Goal: Task Accomplishment & Management: Manage account settings

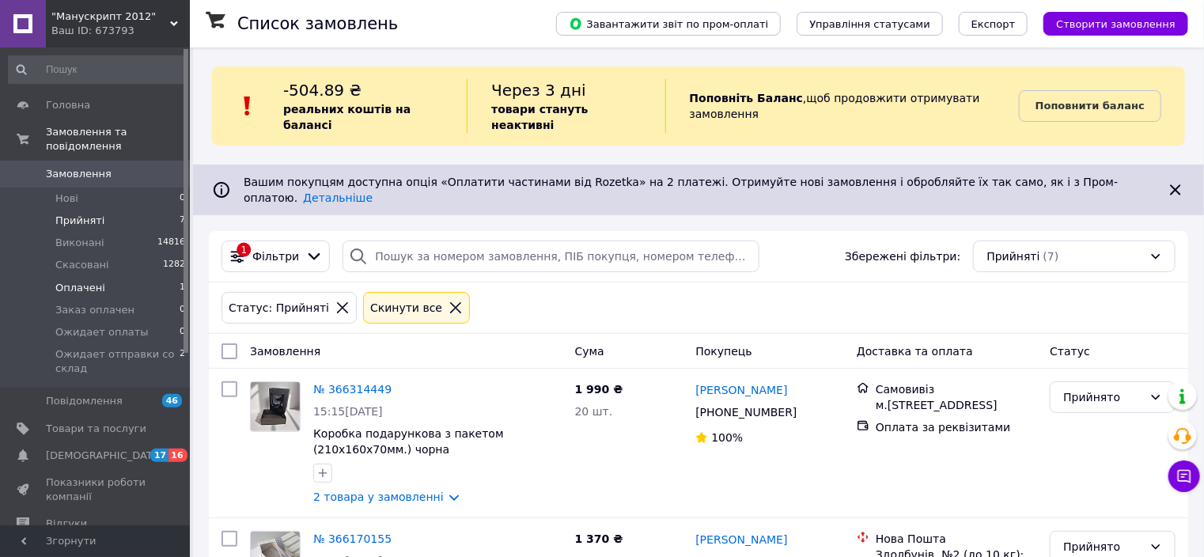
click at [82, 281] on span "Оплачені" at bounding box center [80, 288] width 50 height 14
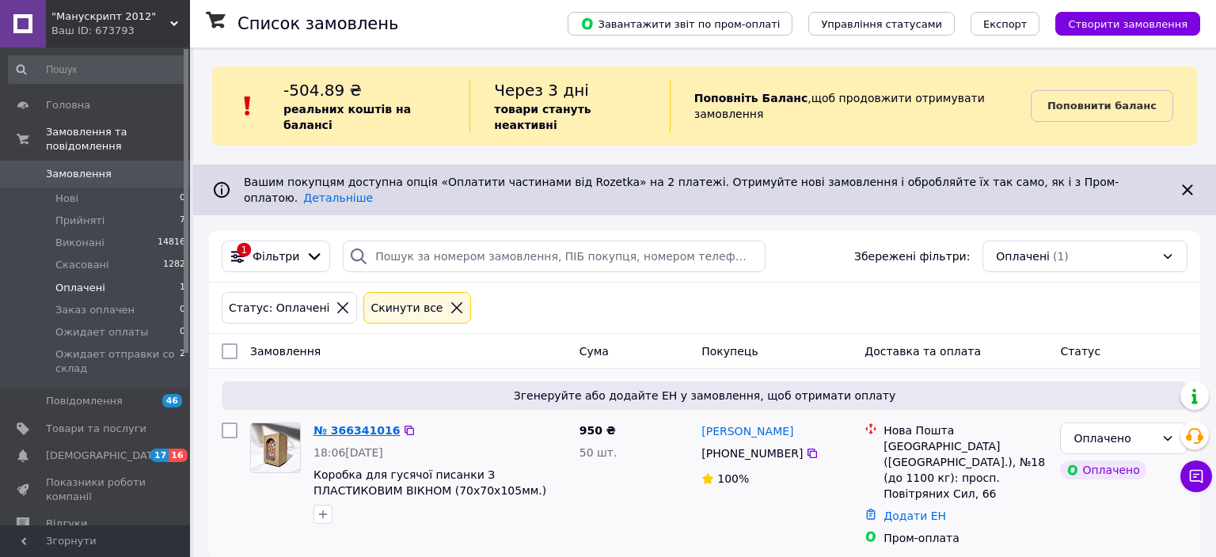
click at [366, 424] on link "№ 366341016" at bounding box center [356, 430] width 86 height 13
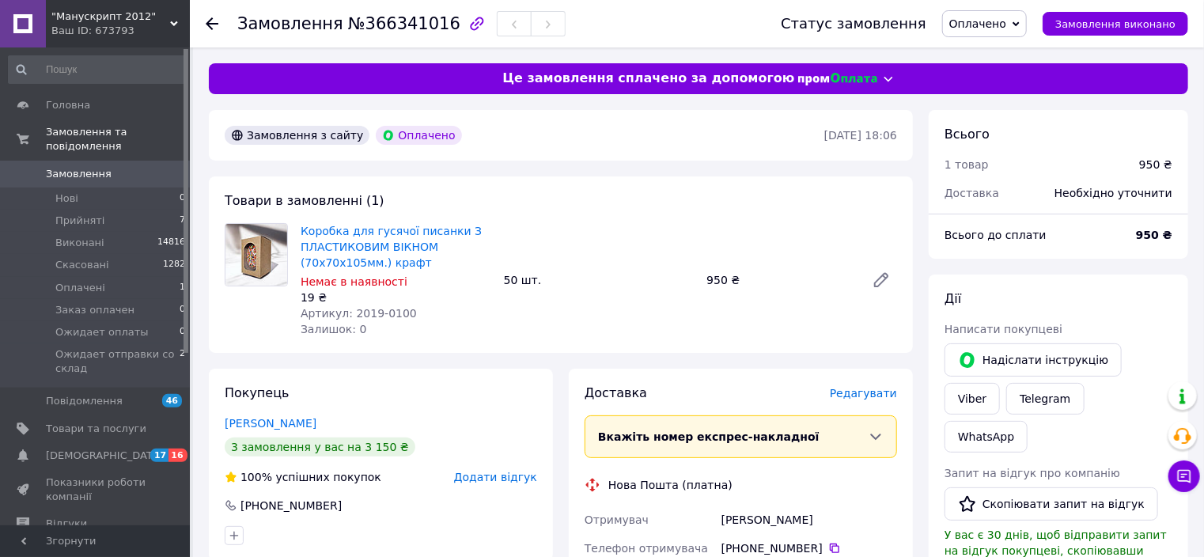
scroll to position [63, 0]
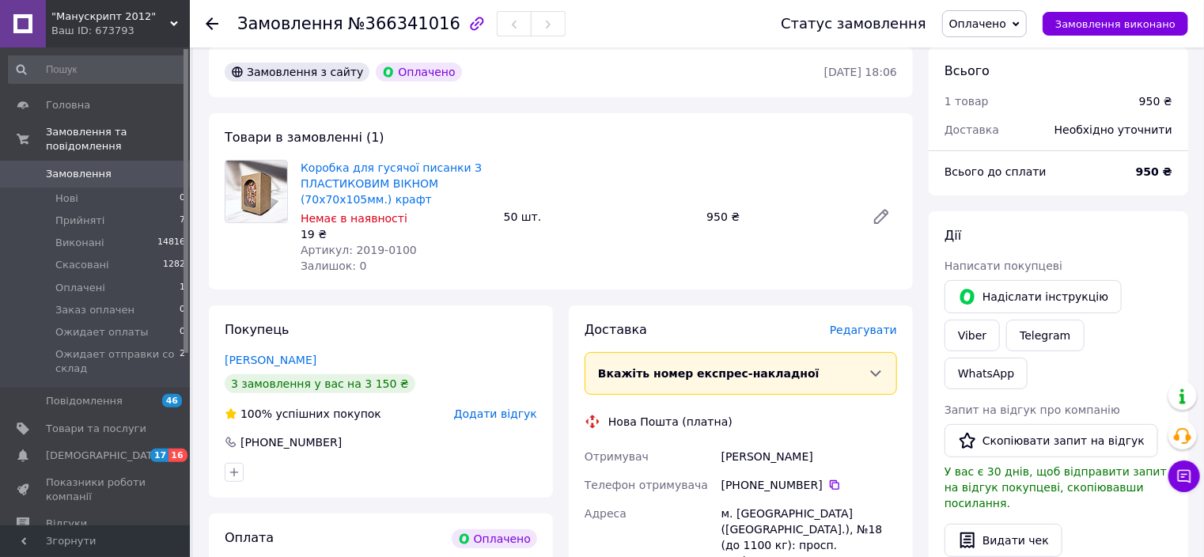
click at [997, 22] on span "Оплачено" at bounding box center [978, 23] width 57 height 13
click at [1048, 176] on li "Ожидает отправки со склад" at bounding box center [1028, 174] width 170 height 24
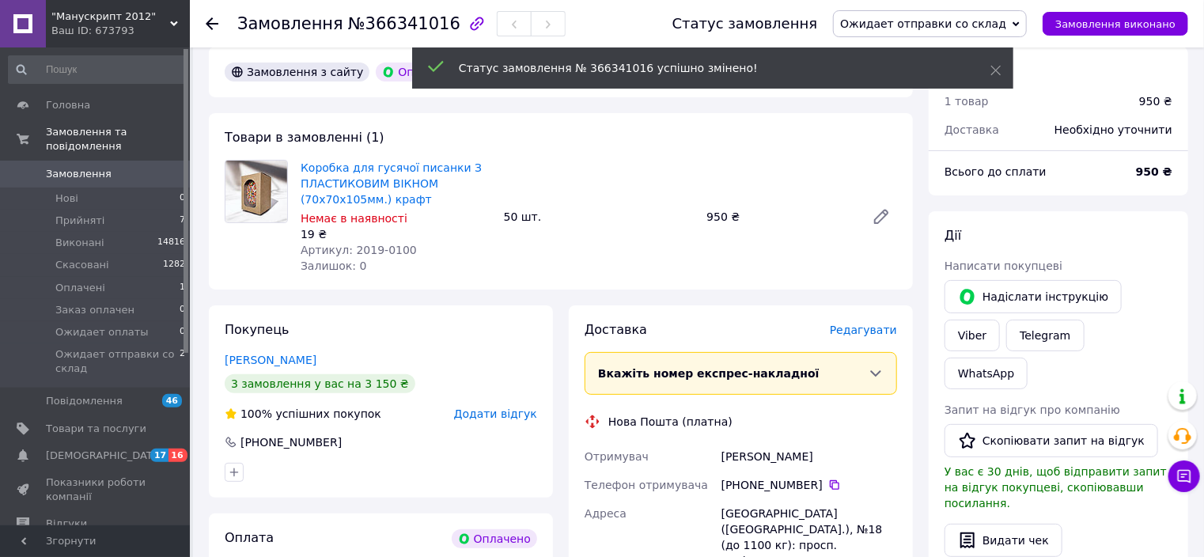
scroll to position [253, 0]
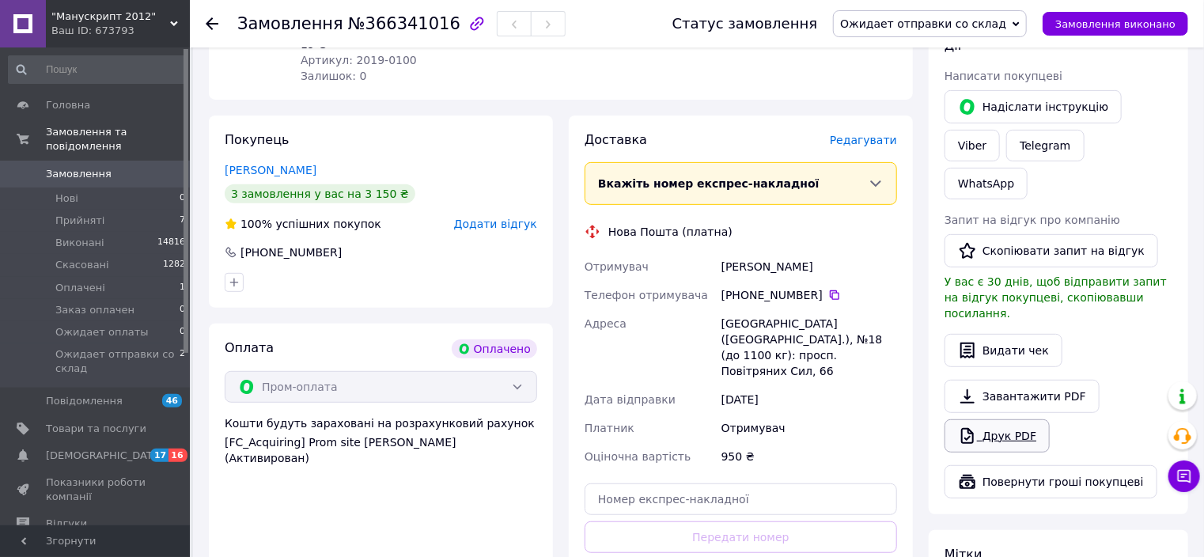
click at [1021, 419] on link "Друк PDF" at bounding box center [997, 435] width 105 height 33
click at [79, 214] on span "Прийняті" at bounding box center [79, 221] width 49 height 14
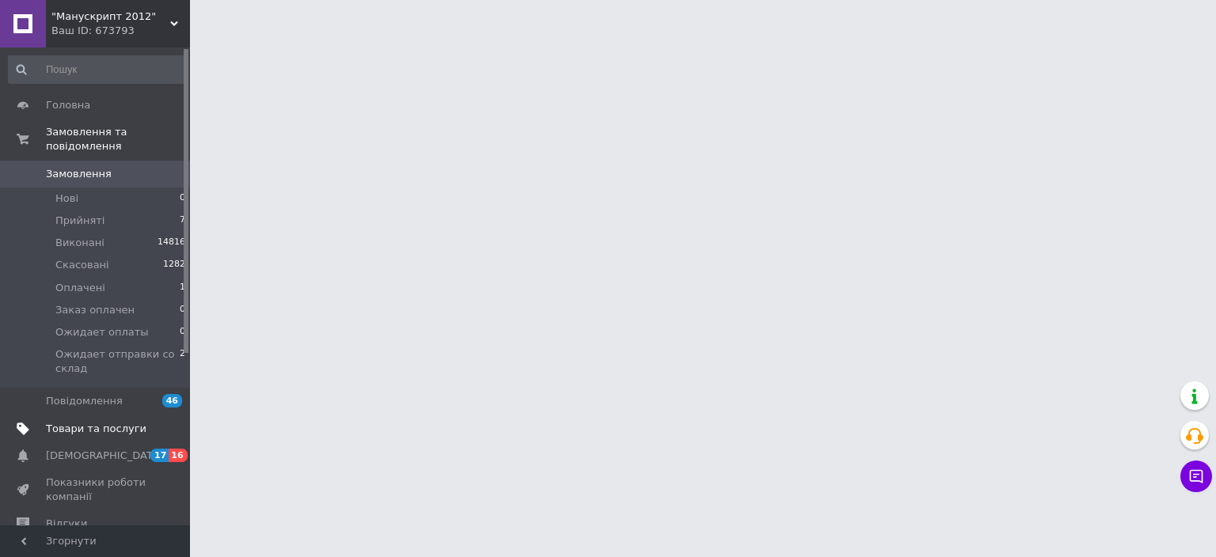
click at [87, 422] on span "Товари та послуги" at bounding box center [96, 429] width 101 height 14
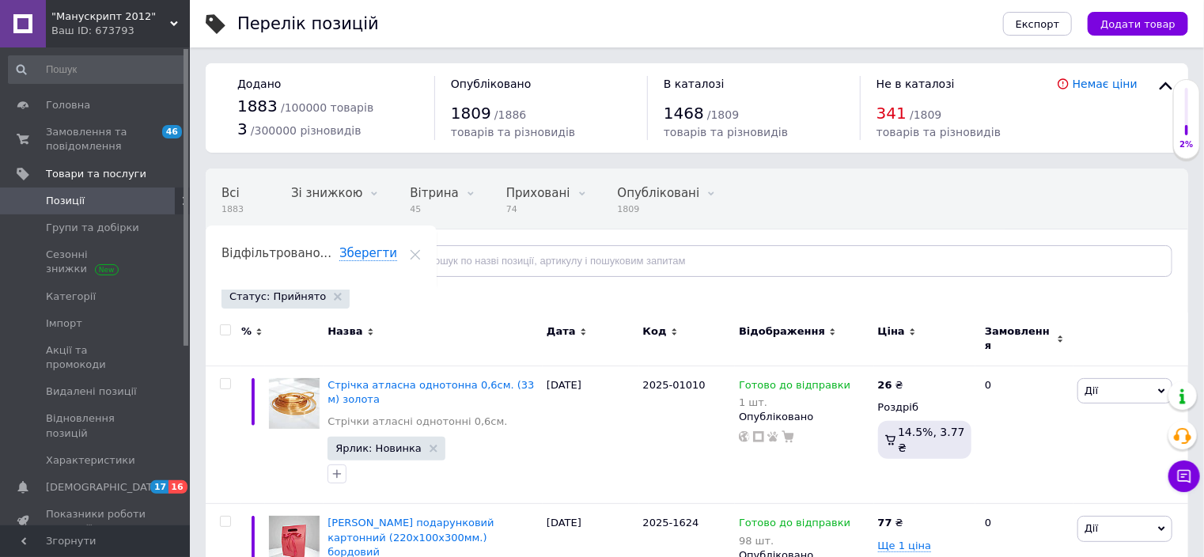
click at [345, 255] on div "Відфільтруйте товари" at bounding box center [306, 261] width 169 height 32
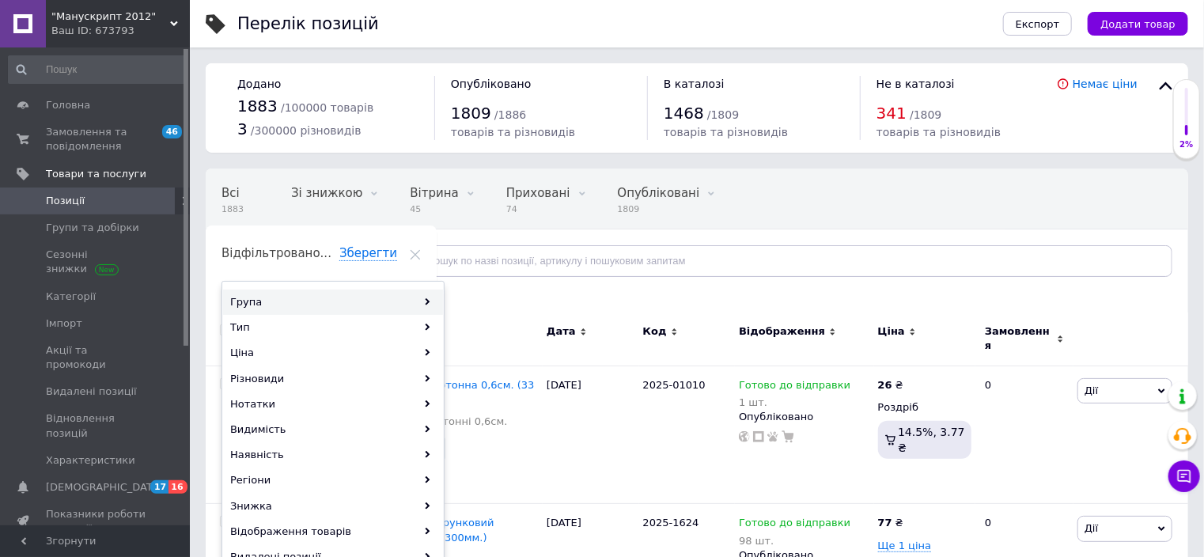
click at [426, 298] on use at bounding box center [428, 301] width 5 height 7
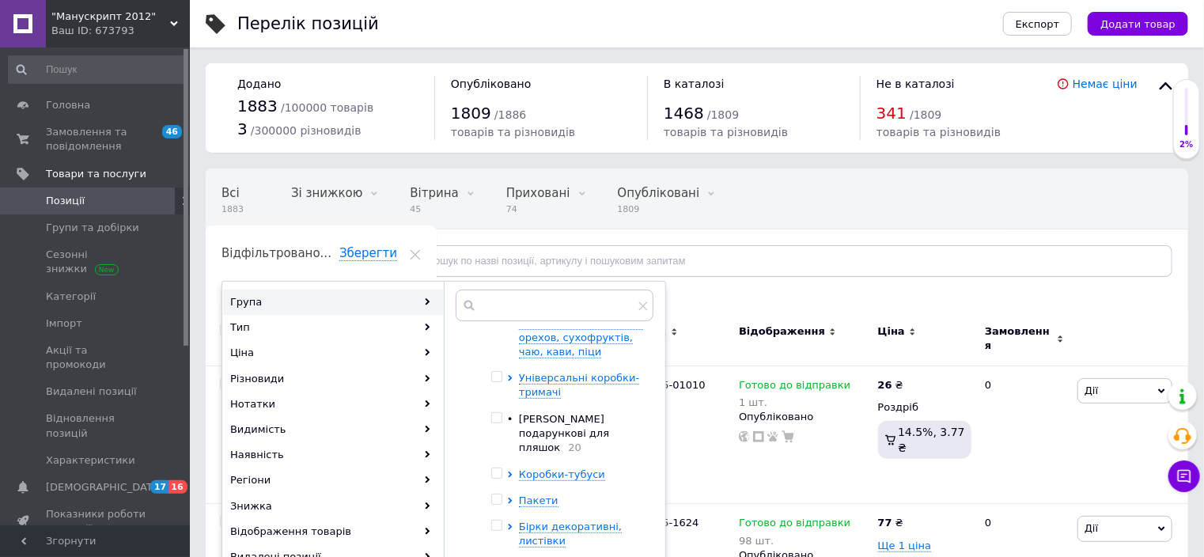
scroll to position [63, 0]
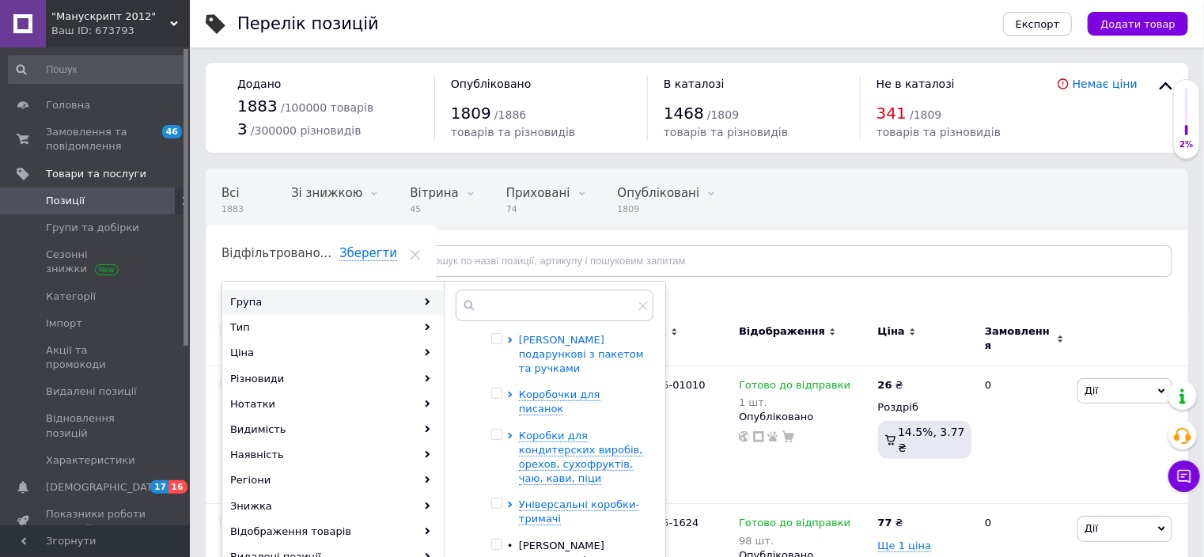
drag, startPoint x: 593, startPoint y: 379, endPoint x: 593, endPoint y: 341, distance: 38.0
click at [533, 389] on span "Коробочки для писанок" at bounding box center [560, 402] width 82 height 26
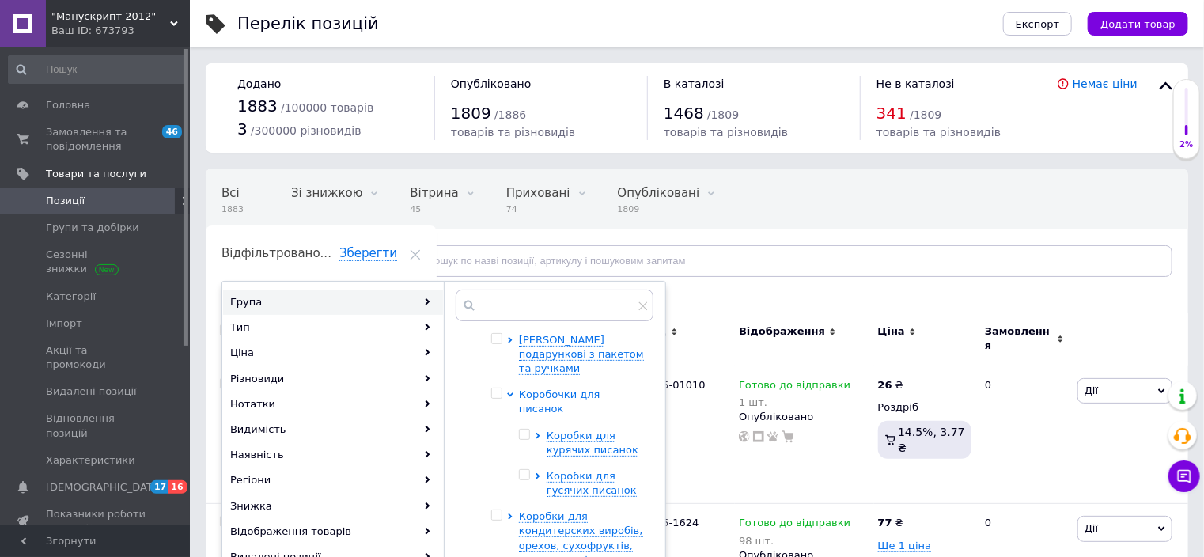
click at [535, 389] on span "Коробочки для писанок" at bounding box center [560, 402] width 82 height 26
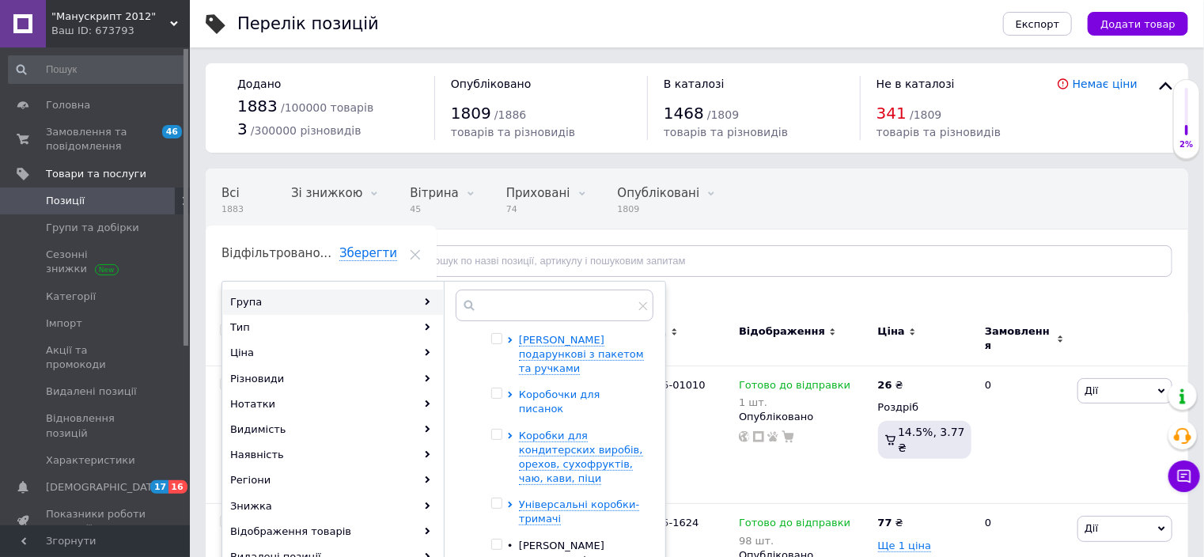
click at [541, 389] on span "Коробочки для писанок" at bounding box center [560, 402] width 82 height 26
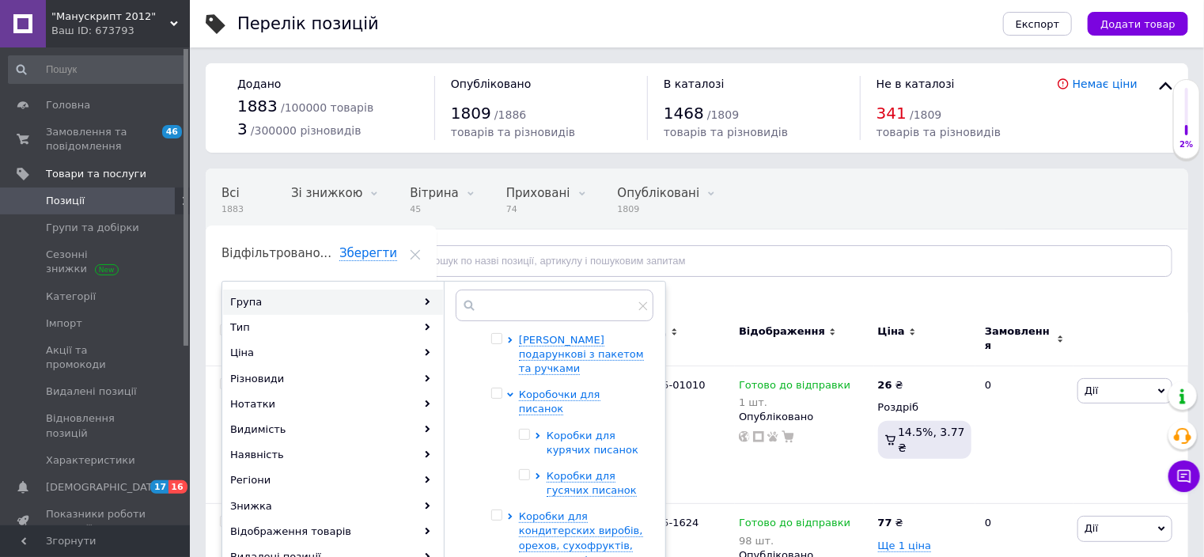
click at [570, 430] on span "Коробки для курячих писанок" at bounding box center [593, 443] width 92 height 26
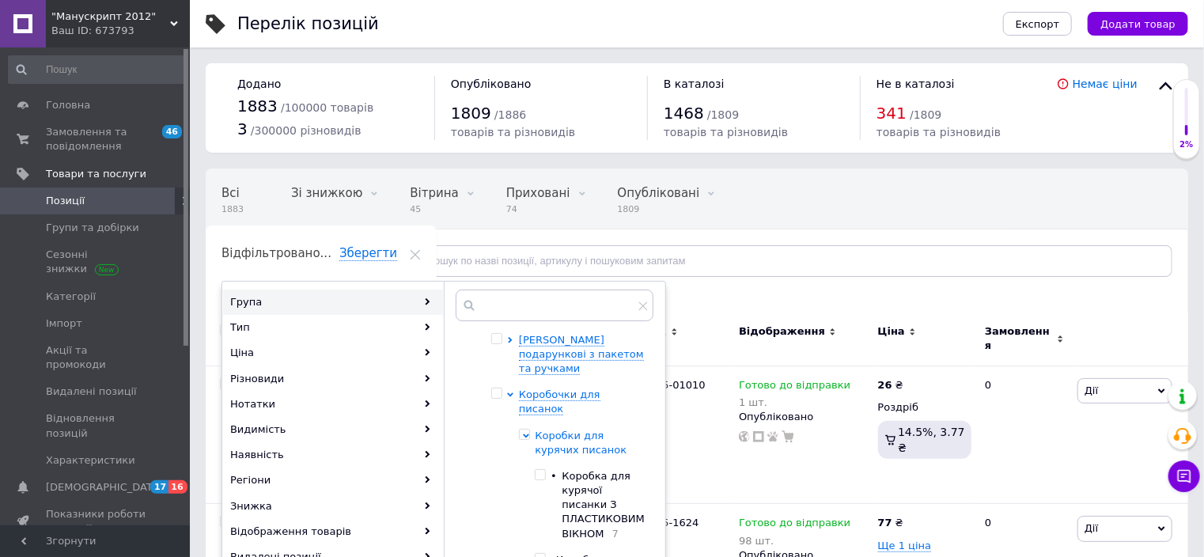
scroll to position [127, 0]
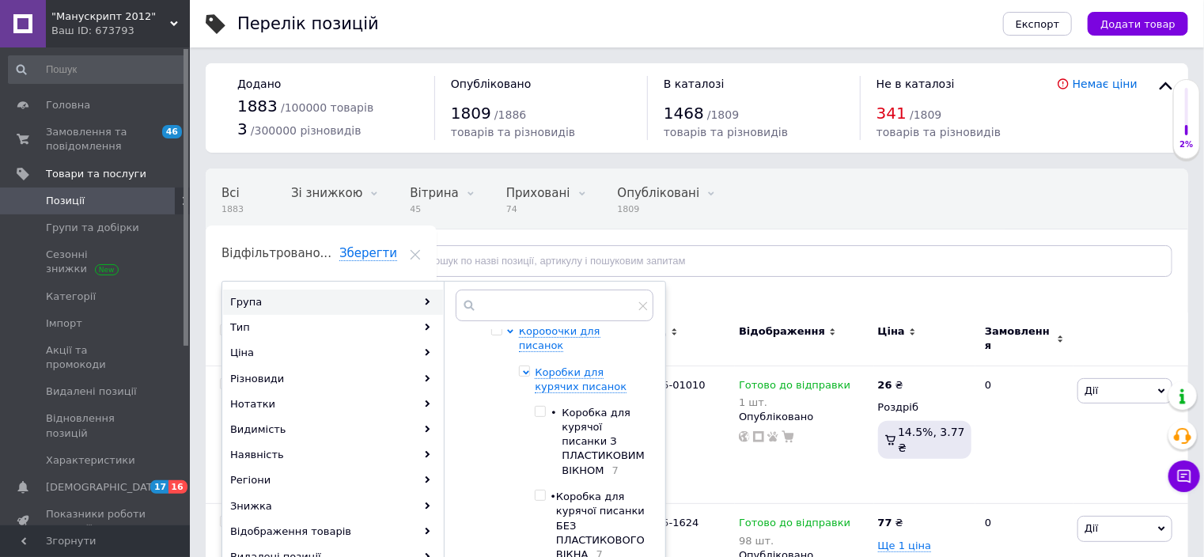
click at [545, 407] on input "checkbox" at bounding box center [540, 412] width 10 height 10
checkbox input "true"
click at [544, 491] on input "checkbox" at bounding box center [540, 496] width 10 height 10
checkbox input "true"
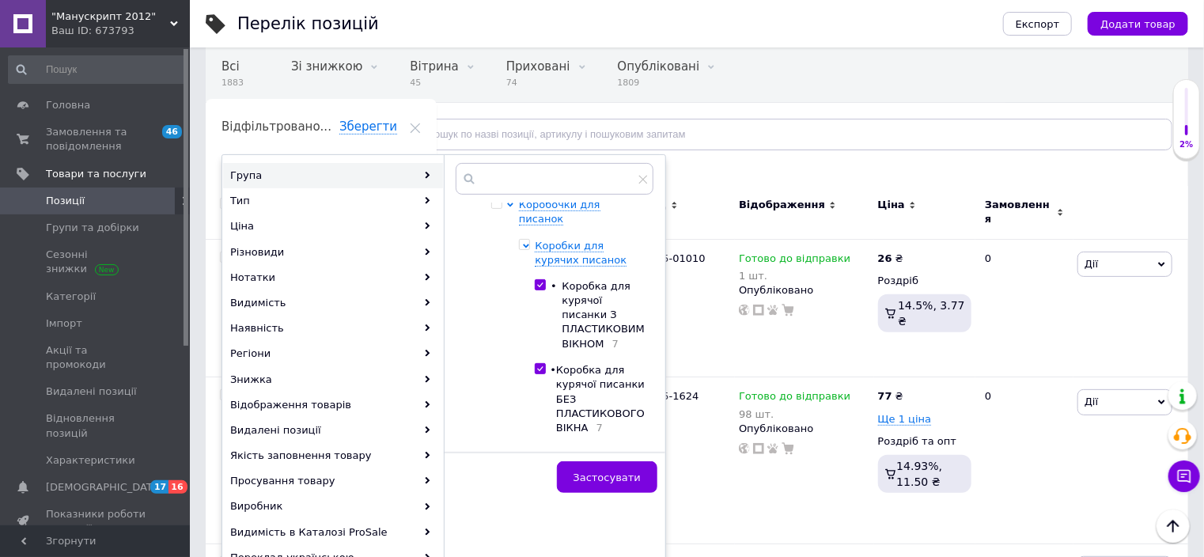
click at [545, 449] on input "checkbox" at bounding box center [540, 454] width 10 height 10
click at [542, 449] on input "checkbox" at bounding box center [540, 454] width 10 height 10
checkbox input "false"
click at [611, 478] on span "Застосувати" at bounding box center [607, 478] width 67 height 12
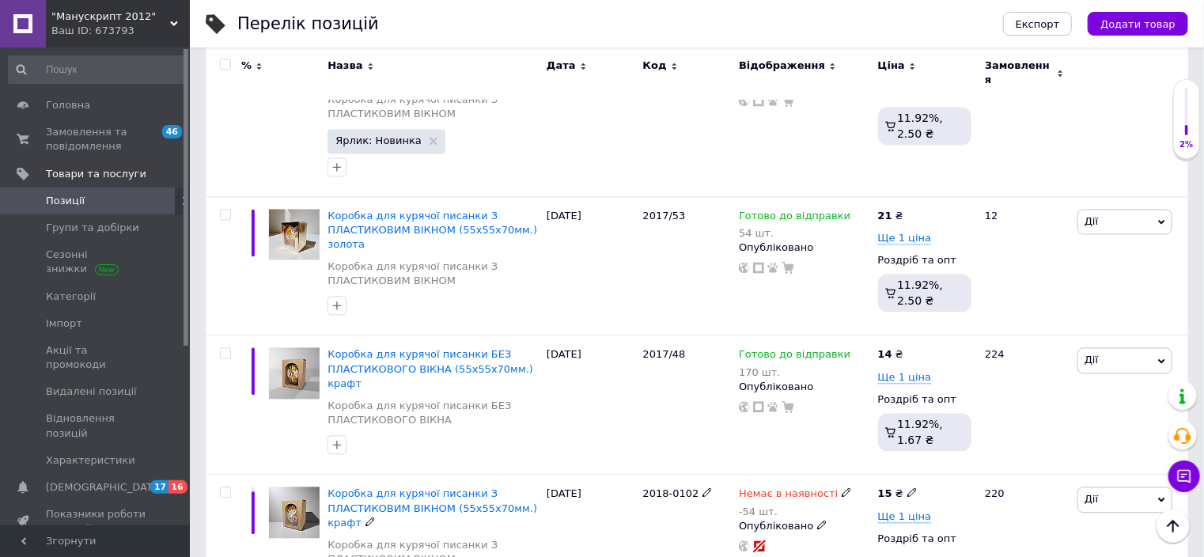
scroll to position [1646, 0]
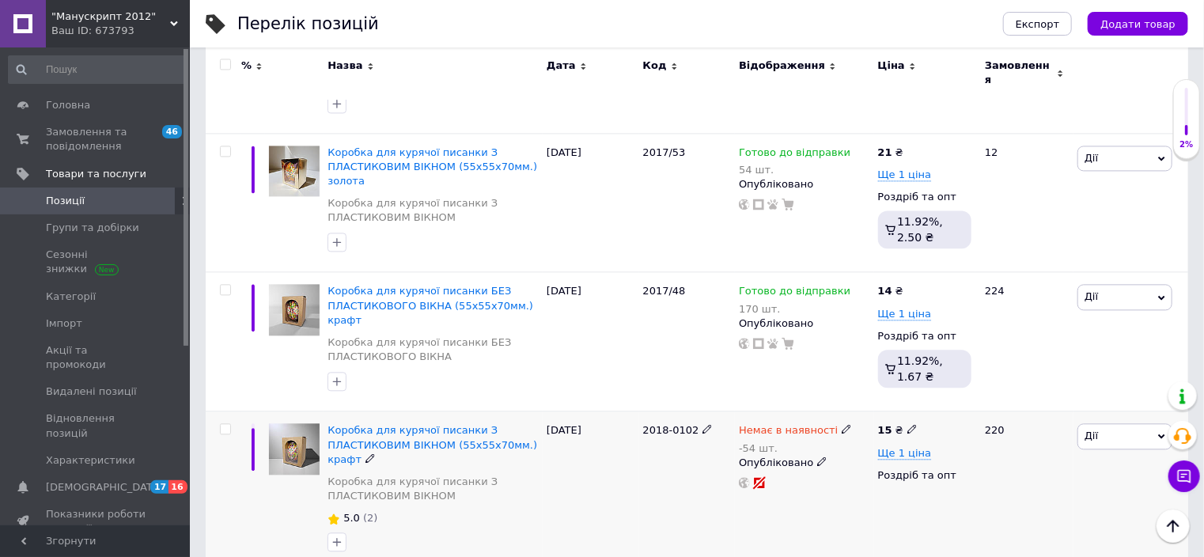
click at [842, 424] on icon at bounding box center [846, 428] width 9 height 9
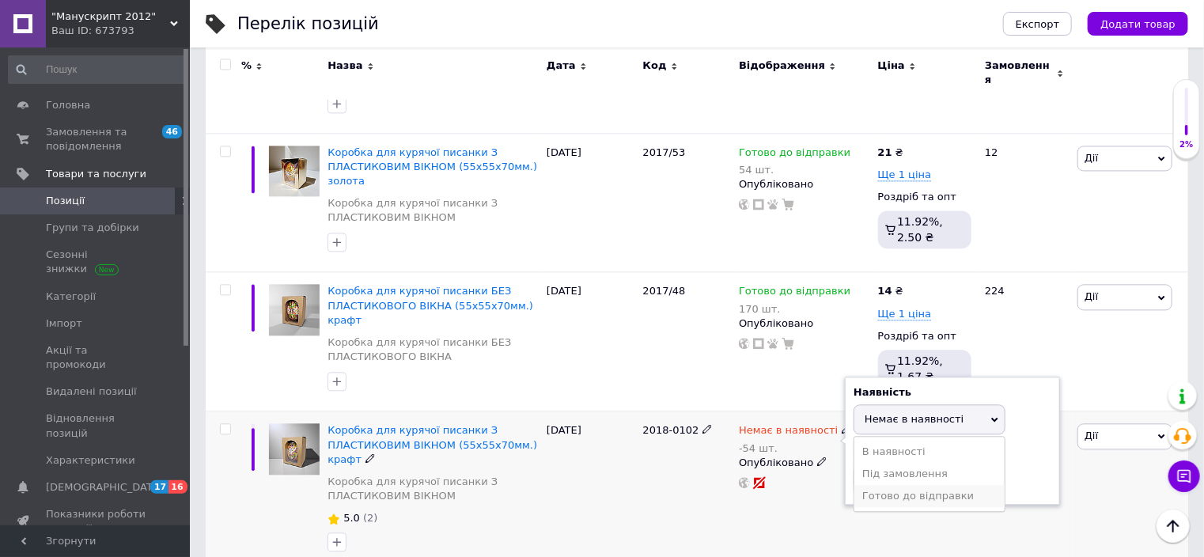
click at [912, 485] on li "Готово до відправки" at bounding box center [930, 496] width 150 height 22
drag, startPoint x: 890, startPoint y: 396, endPoint x: 860, endPoint y: 393, distance: 30.2
click at [860, 479] on input "-54" at bounding box center [914, 495] width 120 height 32
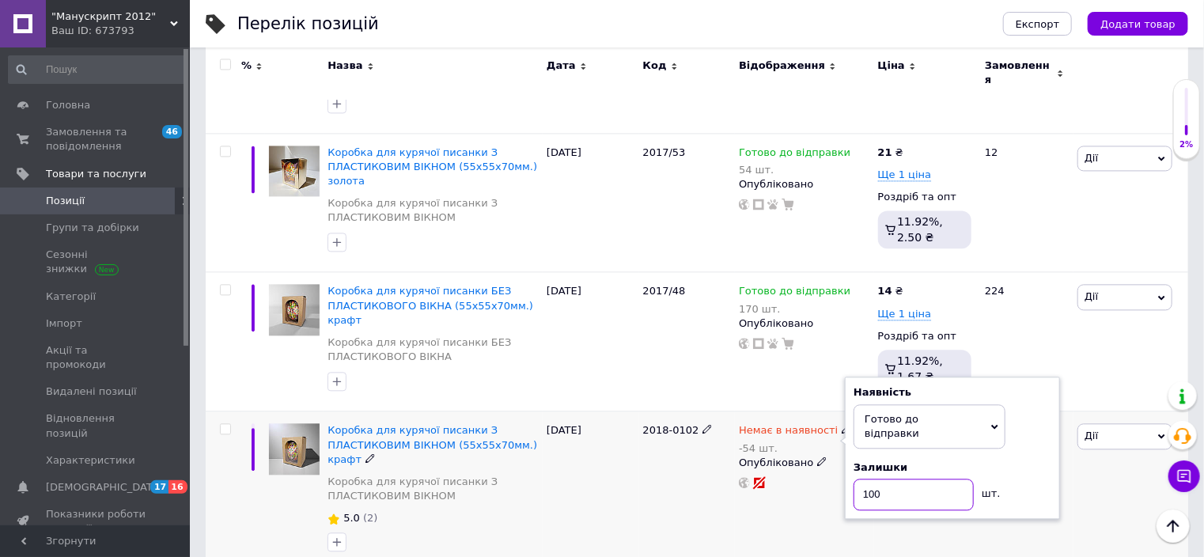
type input "100"
click at [711, 412] on div "2018-0102" at bounding box center [687, 492] width 97 height 161
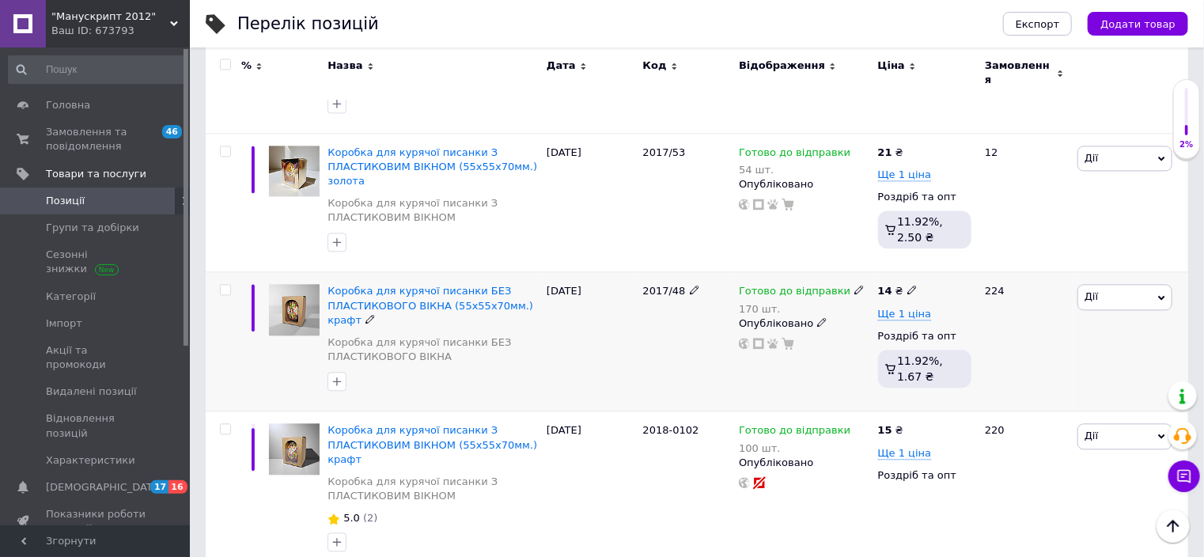
click at [855, 285] on icon at bounding box center [859, 289] width 9 height 9
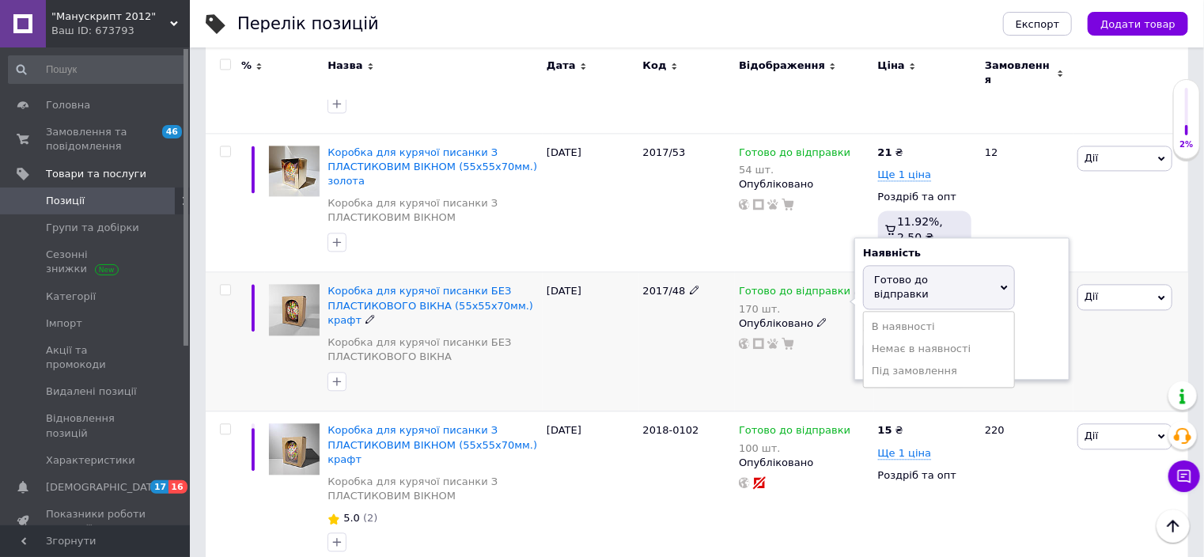
click at [1040, 321] on div "Залишки 170 шт." at bounding box center [962, 346] width 198 height 50
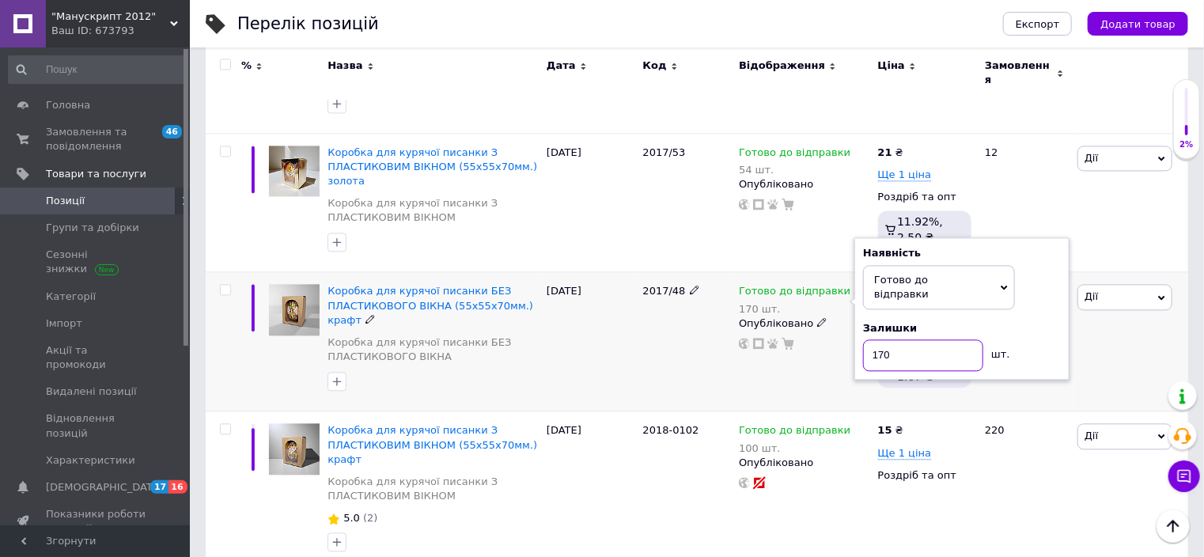
drag, startPoint x: 878, startPoint y: 259, endPoint x: 907, endPoint y: 256, distance: 29.5
click at [881, 340] on input "170" at bounding box center [923, 356] width 120 height 32
type input "70"
click at [548, 272] on div "[DATE]" at bounding box center [591, 341] width 97 height 139
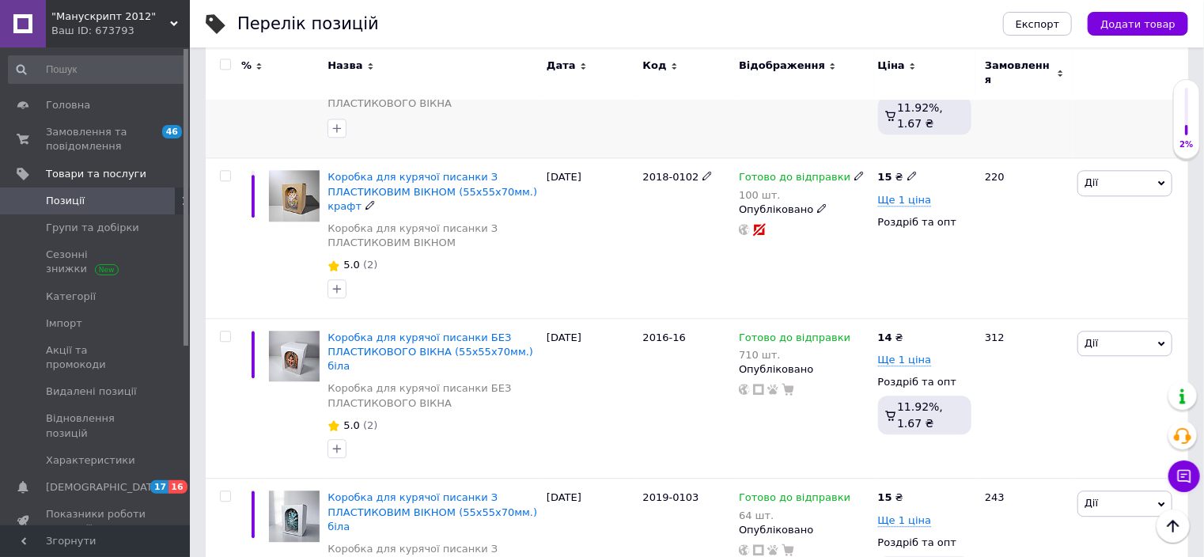
scroll to position [1963, 0]
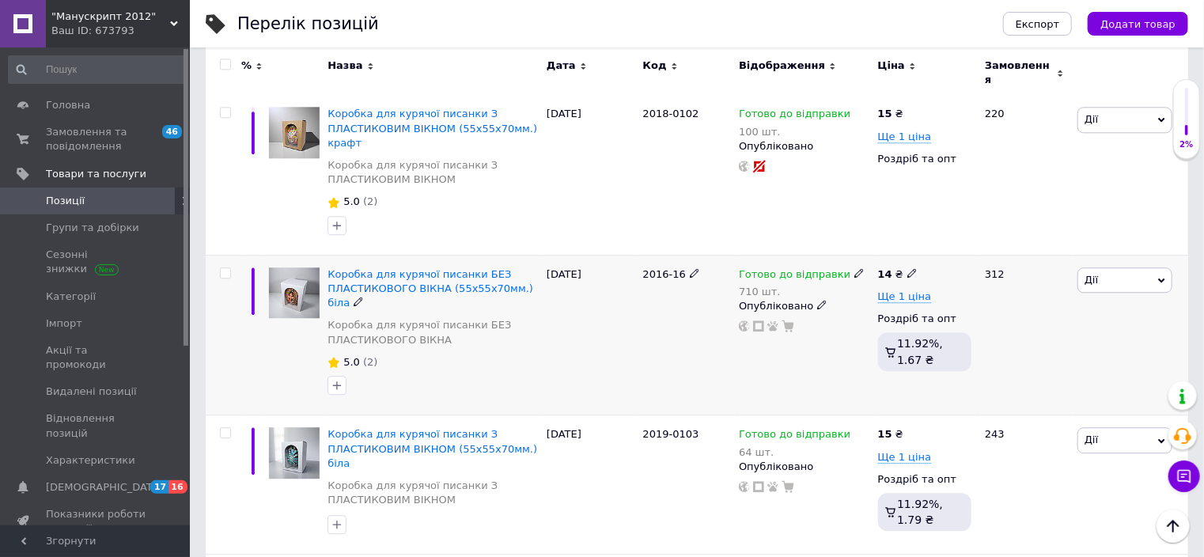
click at [855, 268] on icon at bounding box center [859, 272] width 9 height 9
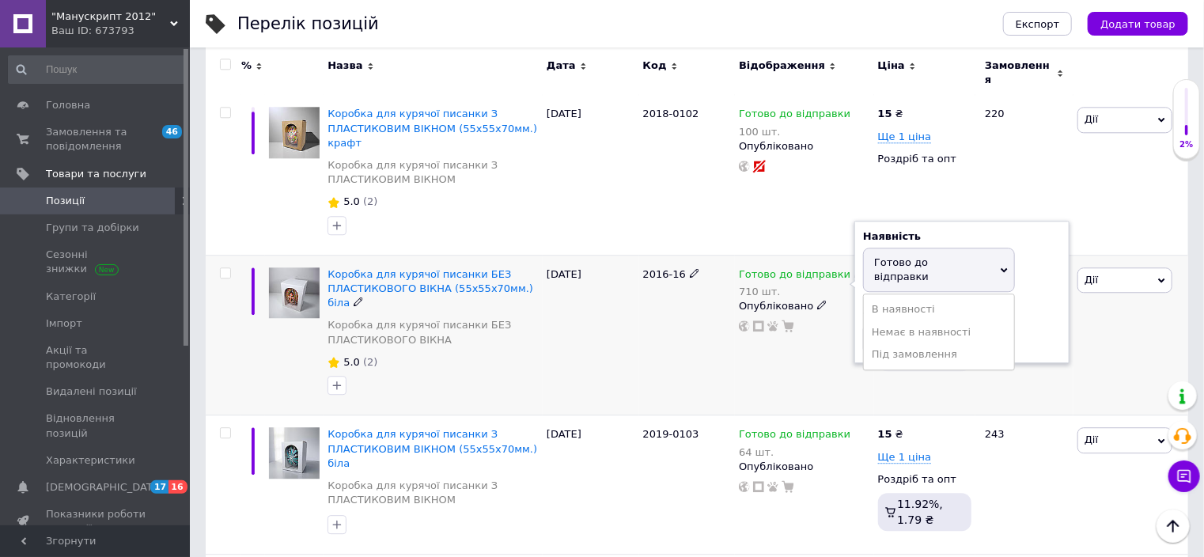
click at [1035, 304] on div "Залишки 710 шт." at bounding box center [962, 329] width 198 height 50
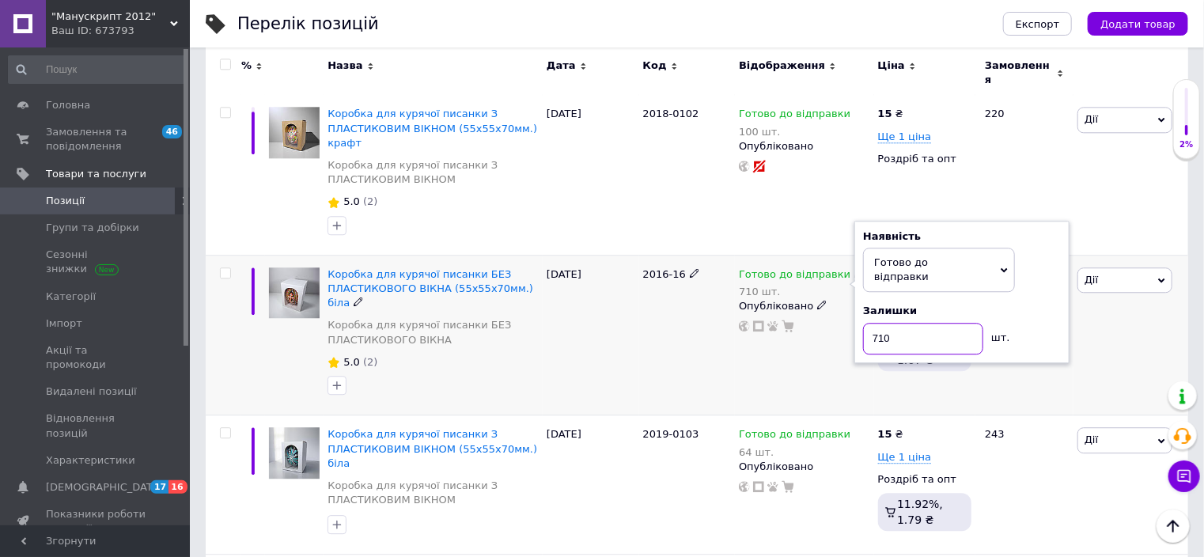
click at [876, 323] on input "710" at bounding box center [923, 339] width 120 height 32
type input "310"
click at [689, 255] on div "2016-16" at bounding box center [687, 335] width 97 height 161
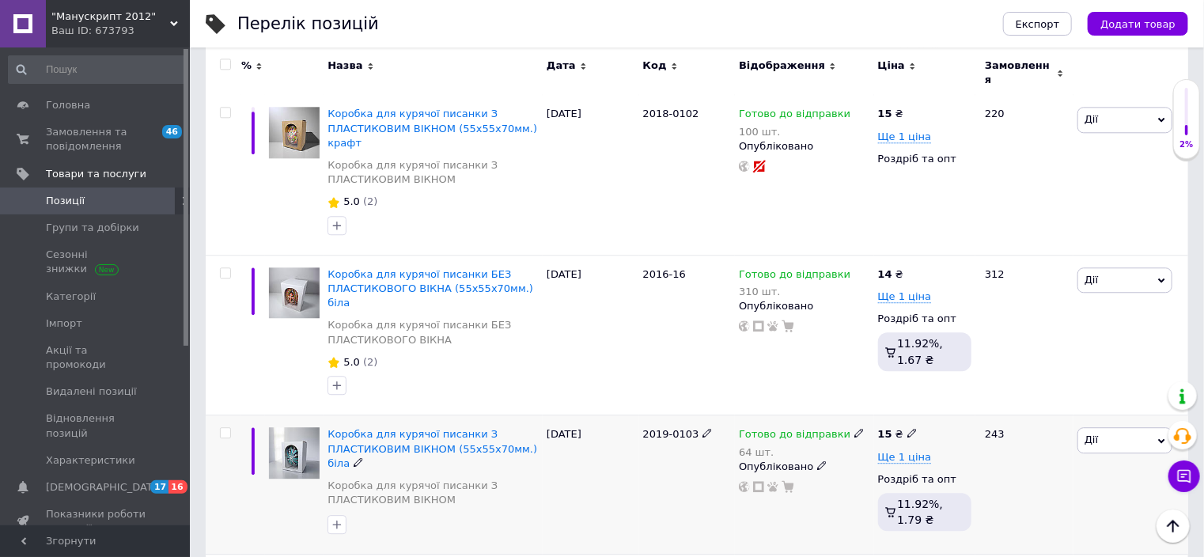
click at [855, 428] on icon at bounding box center [859, 432] width 9 height 9
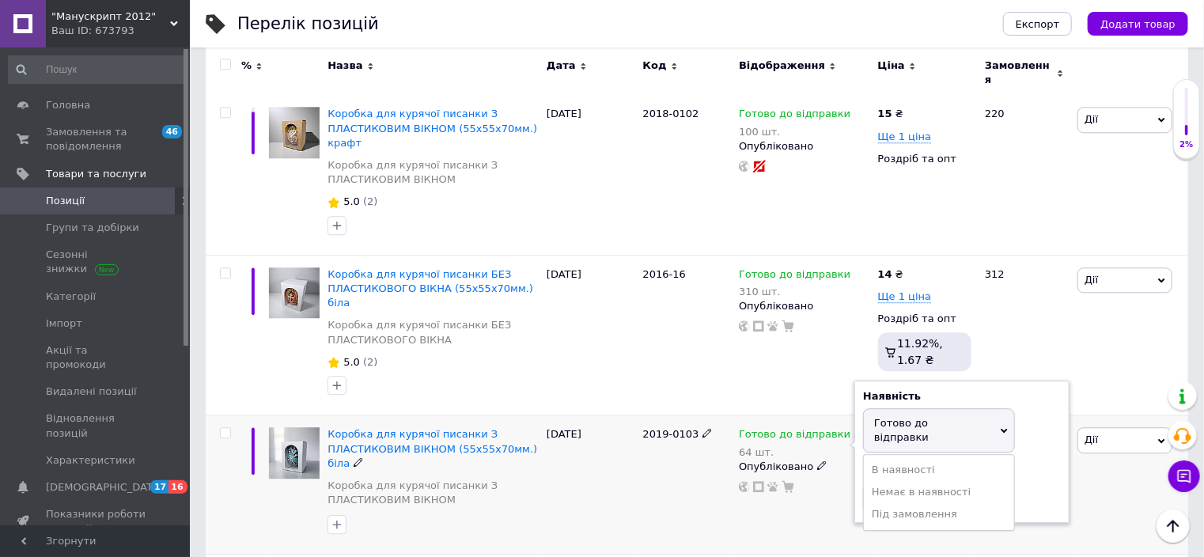
click at [1038, 465] on div "Залишки" at bounding box center [962, 472] width 198 height 14
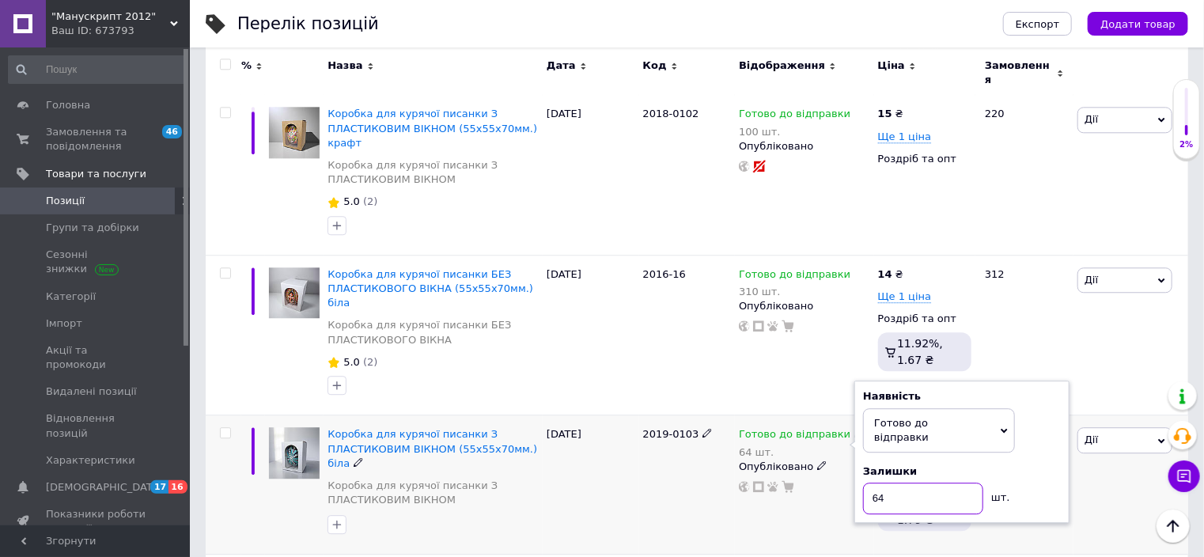
click at [874, 483] on input "64" at bounding box center [923, 499] width 120 height 32
type input "464"
click at [630, 415] on div "[DATE]" at bounding box center [591, 484] width 97 height 139
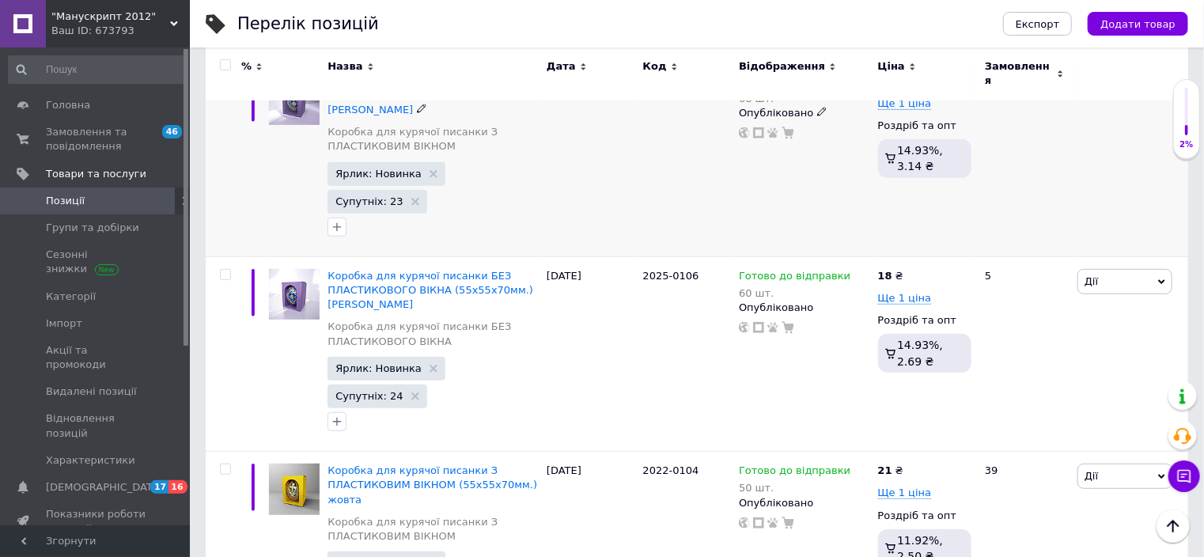
scroll to position [0, 0]
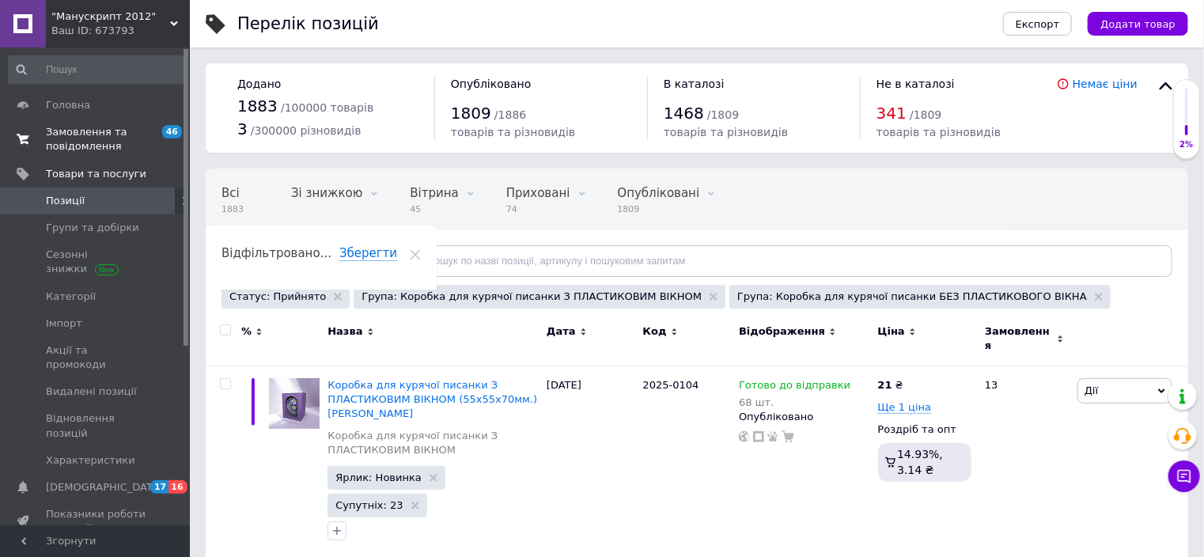
click at [77, 133] on span "Замовлення та повідомлення" at bounding box center [96, 139] width 101 height 28
